Goal: Transaction & Acquisition: Book appointment/travel/reservation

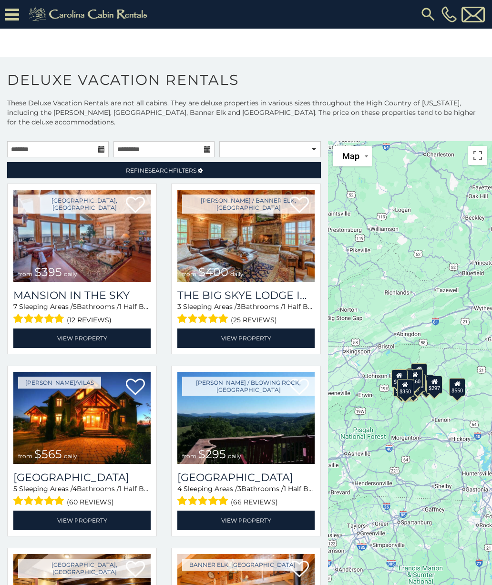
click at [68, 245] on img at bounding box center [81, 236] width 137 height 92
click at [72, 256] on img at bounding box center [81, 236] width 137 height 92
click at [61, 339] on link "View Property" at bounding box center [81, 338] width 137 height 20
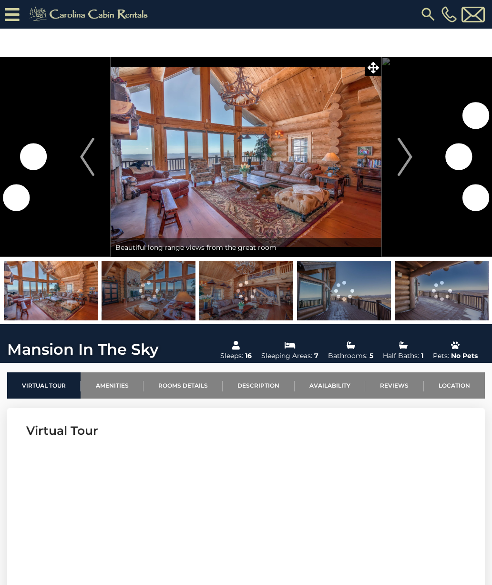
click at [406, 149] on img "Next" at bounding box center [405, 157] width 14 height 38
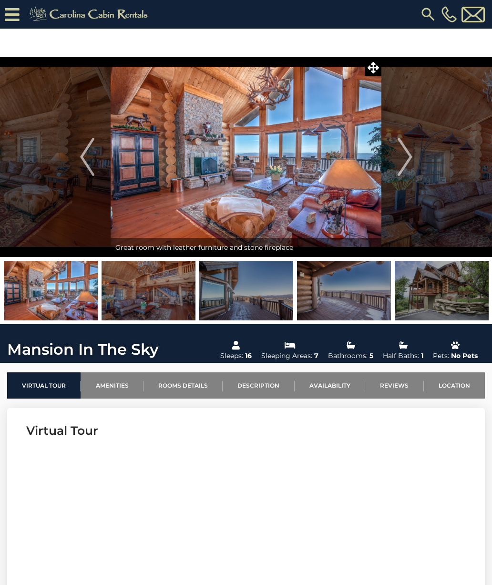
click at [404, 152] on img "Next" at bounding box center [405, 157] width 14 height 38
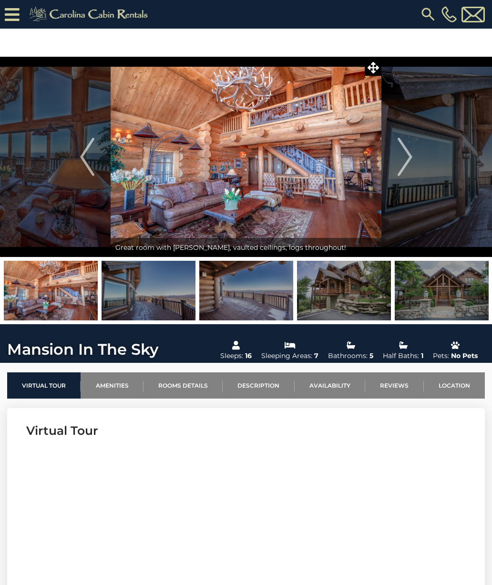
click at [403, 149] on img "Next" at bounding box center [405, 157] width 14 height 38
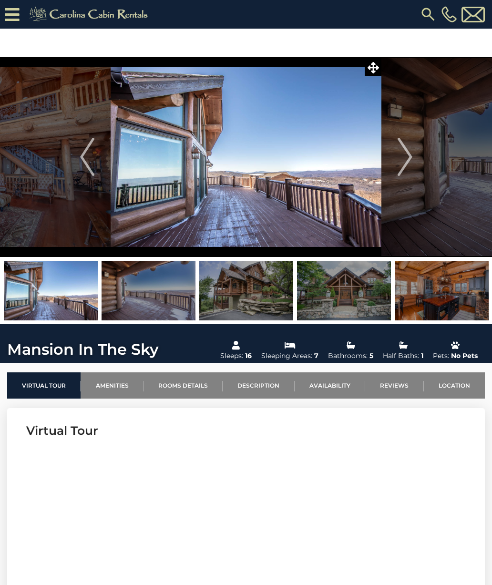
click at [401, 151] on img "Next" at bounding box center [405, 157] width 14 height 38
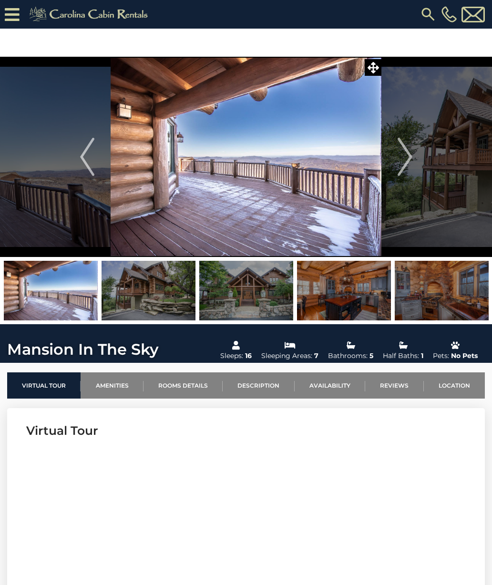
click at [398, 152] on img "Next" at bounding box center [405, 157] width 14 height 38
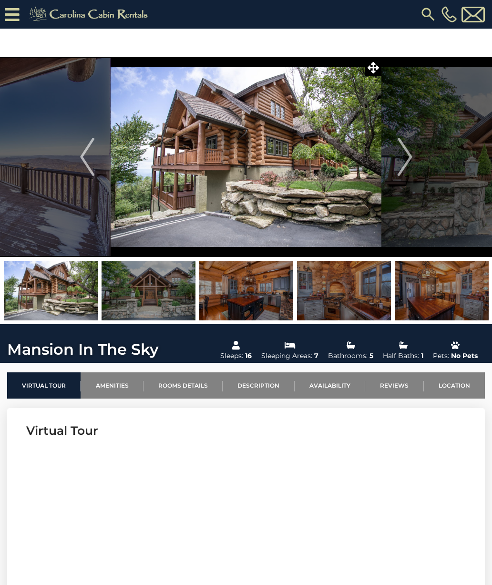
click at [399, 150] on img "Next" at bounding box center [405, 157] width 14 height 38
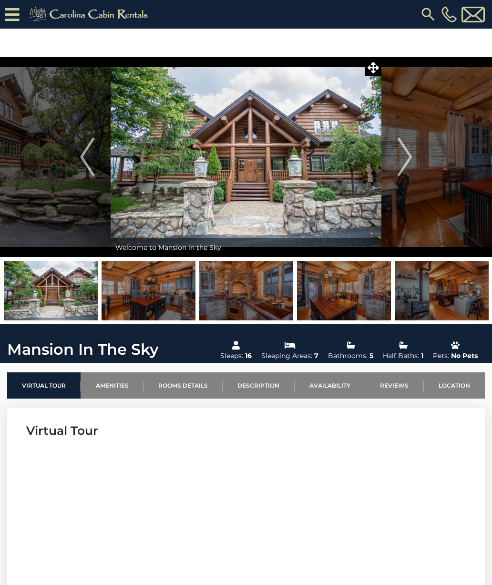
click at [397, 156] on button "Next" at bounding box center [404, 157] width 47 height 200
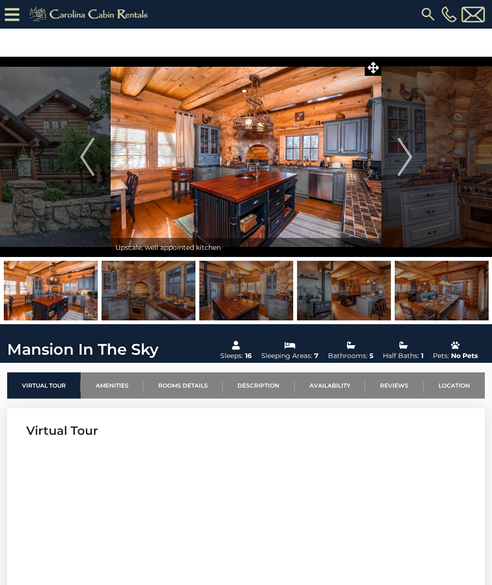
click at [394, 153] on button "Next" at bounding box center [404, 157] width 47 height 200
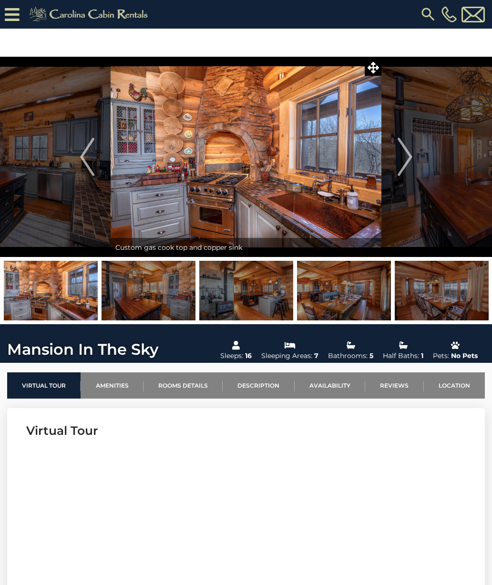
click at [392, 157] on button "Next" at bounding box center [404, 157] width 47 height 200
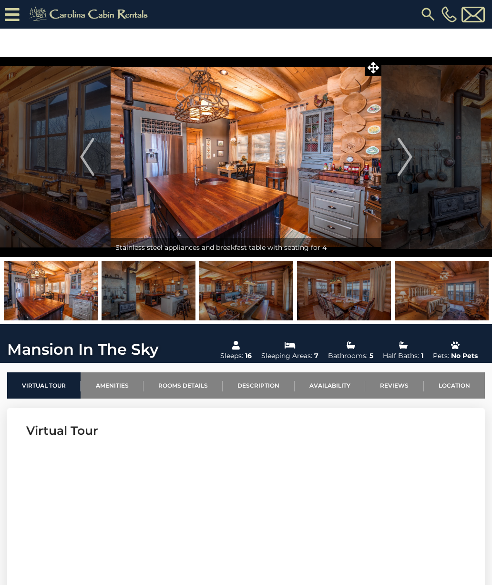
click at [392, 159] on button "Next" at bounding box center [404, 157] width 47 height 200
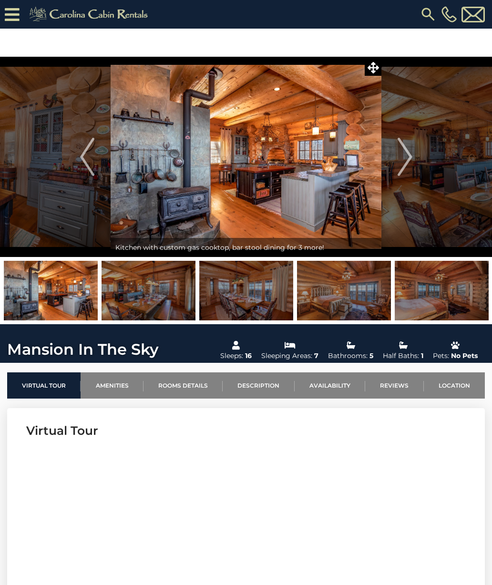
click at [389, 156] on button "Next" at bounding box center [404, 157] width 47 height 200
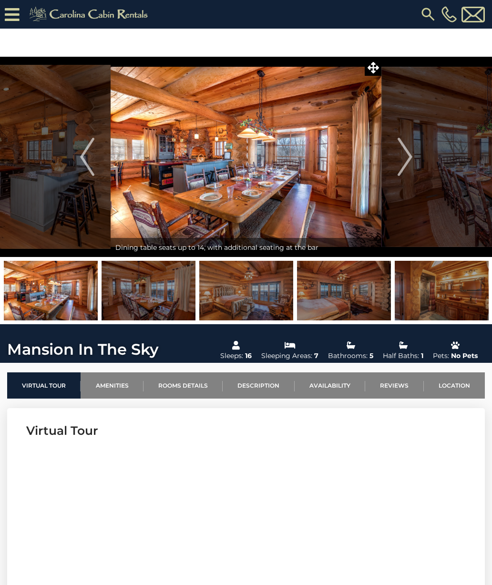
click at [391, 153] on button "Next" at bounding box center [404, 157] width 47 height 200
